Goal: Unclear

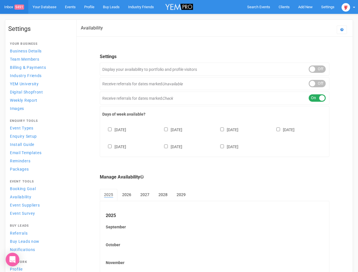
click at [179, 136] on div "[DATE] [DATE] [DATE] [DATE] [DATE] [DATE] [DATE]" at bounding box center [214, 136] width 225 height 34
click at [259, 7] on span "Search Events" at bounding box center [258, 7] width 23 height 4
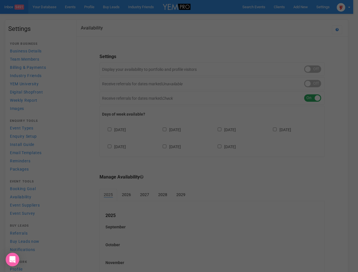
click at [0, 0] on div "Loading..." at bounding box center [0, 0] width 0 height 0
click at [292, 18] on div "Loading..." at bounding box center [179, 136] width 358 height 272
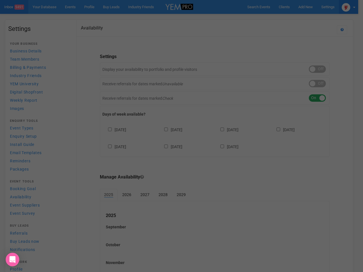
click at [349, 7] on img at bounding box center [346, 7] width 9 height 9
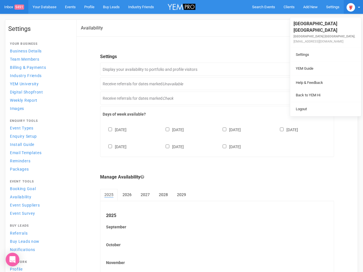
click at [317, 76] on li at bounding box center [325, 76] width 71 height 0
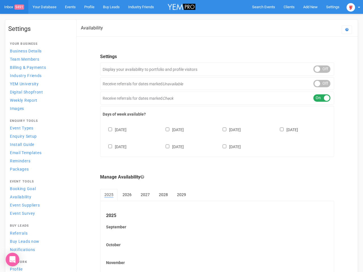
click at [317, 84] on li "Back to YEM Hi" at bounding box center [325, 89] width 71 height 11
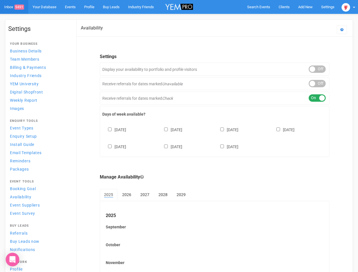
click at [317, 98] on div "ON OFF" at bounding box center [317, 97] width 17 height 7
click at [215, 138] on div "[DATE] [DATE] [DATE] [DATE] [DATE] [DATE] [DATE]" at bounding box center [214, 136] width 225 height 34
